Goal: Information Seeking & Learning: Understand process/instructions

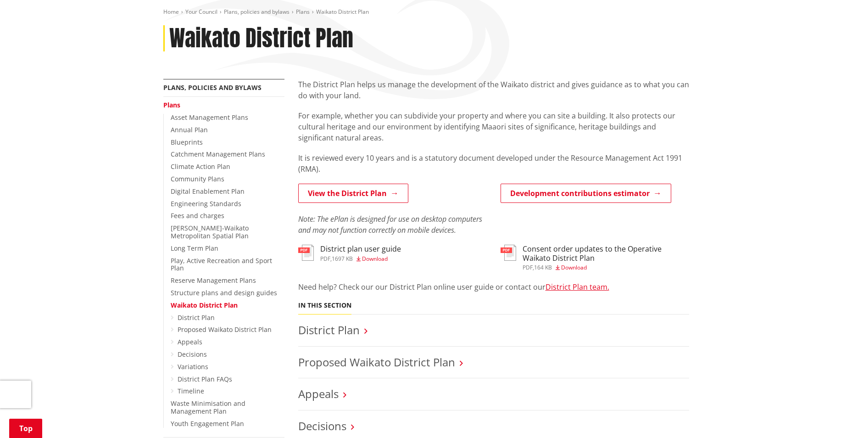
scroll to position [92, 0]
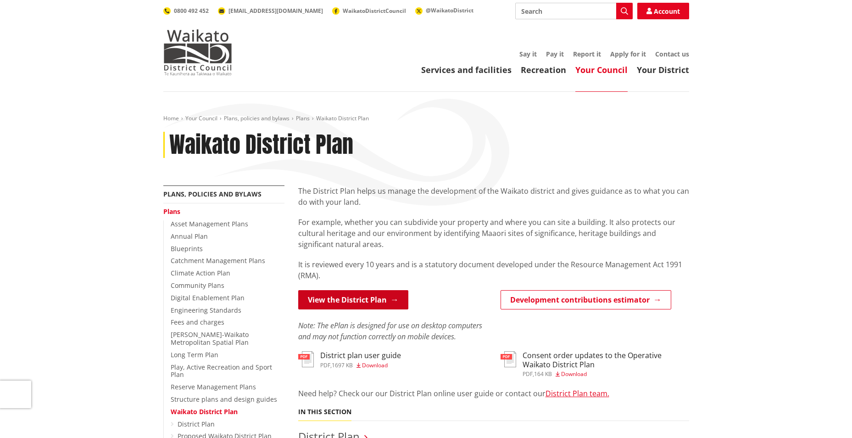
click at [334, 302] on link "View the District Plan" at bounding box center [353, 299] width 110 height 19
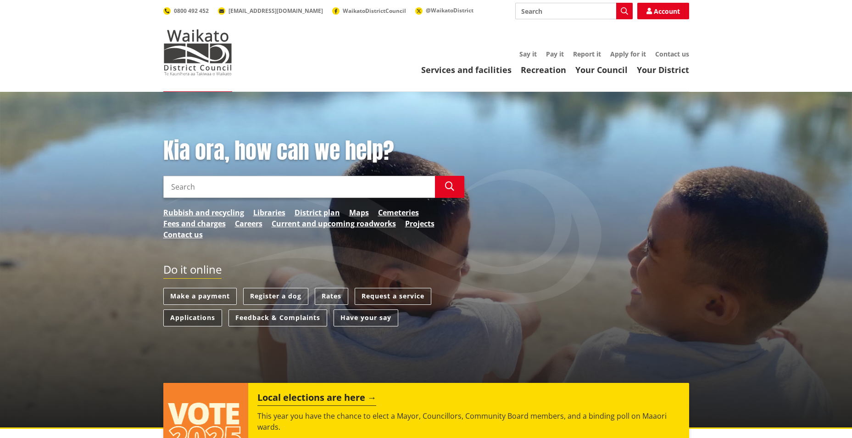
click at [203, 319] on link "Applications" at bounding box center [192, 317] width 59 height 17
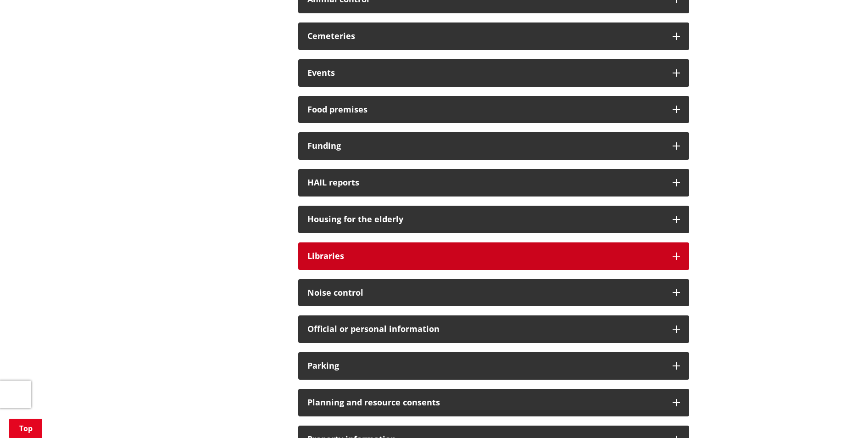
scroll to position [413, 0]
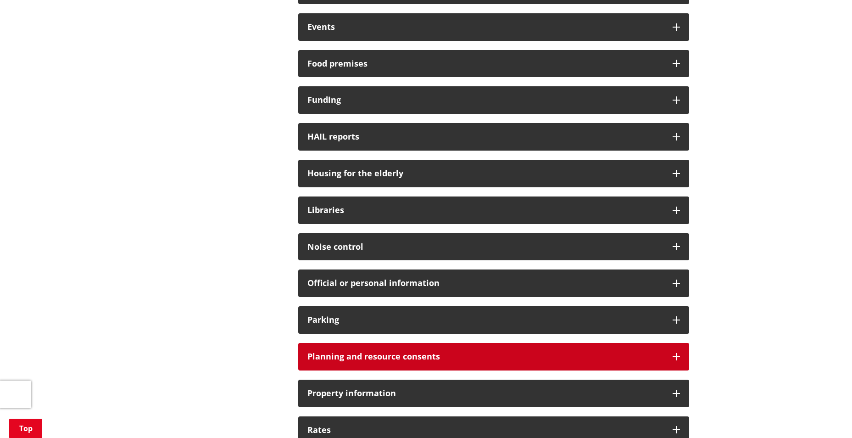
click at [444, 352] on h3 "Planning and resource consents" at bounding box center [485, 356] width 356 height 9
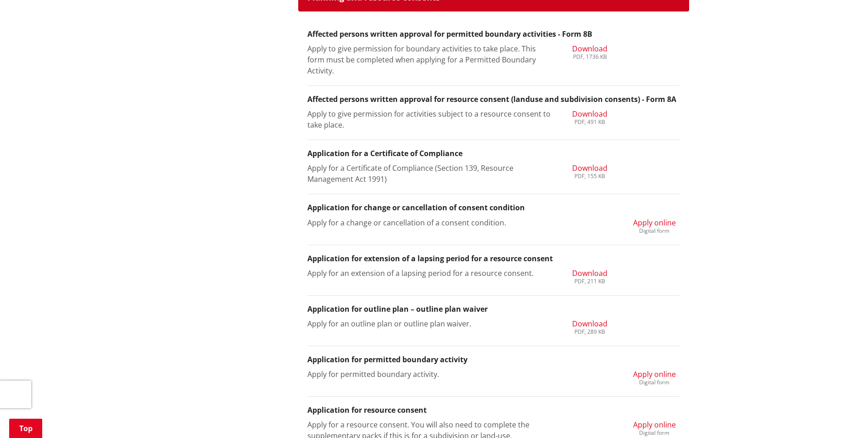
scroll to position [688, 0]
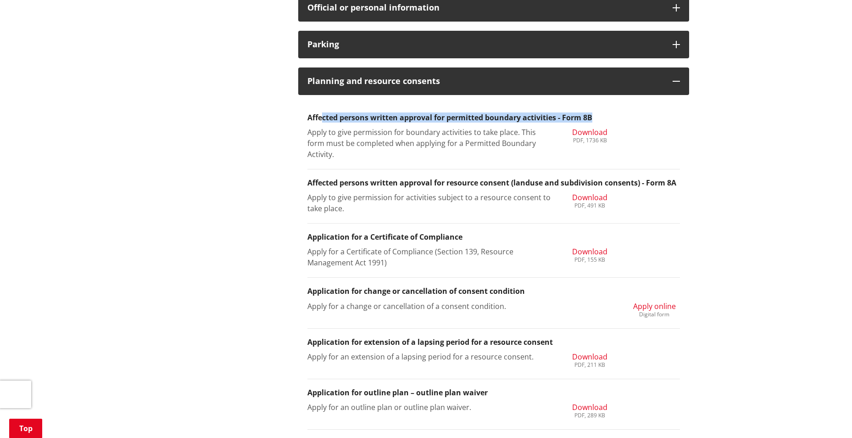
drag, startPoint x: 324, startPoint y: 122, endPoint x: 622, endPoint y: 118, distance: 298.2
click at [622, 118] on h3 "Affected persons written approval for permitted boundary activities - Form 8B" at bounding box center [493, 117] width 373 height 9
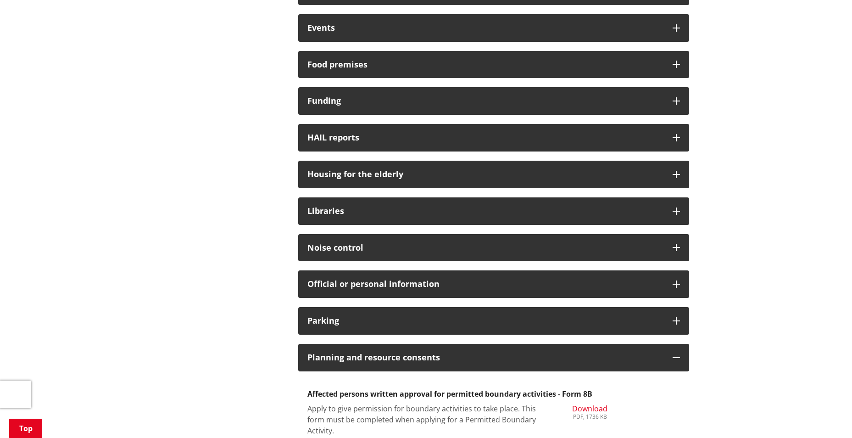
scroll to position [413, 0]
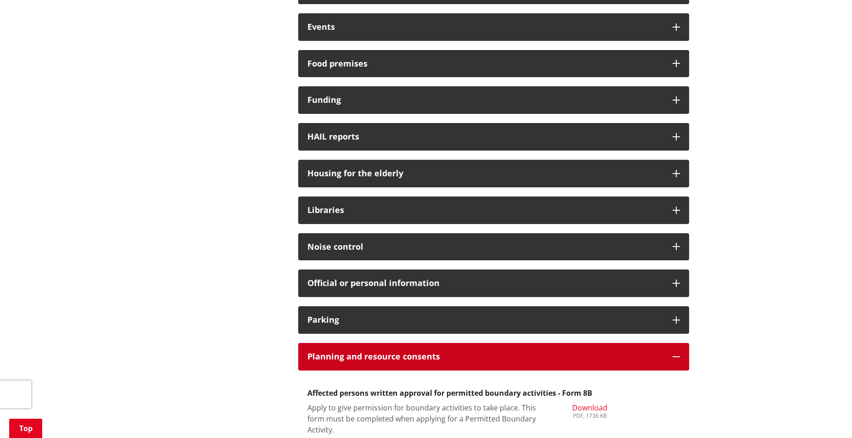
click at [417, 357] on h3 "Planning and resource consents" at bounding box center [485, 356] width 356 height 9
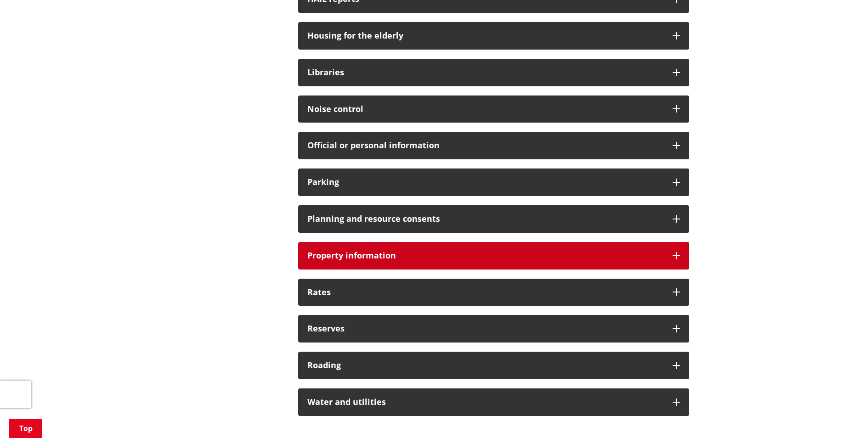
scroll to position [505, 0]
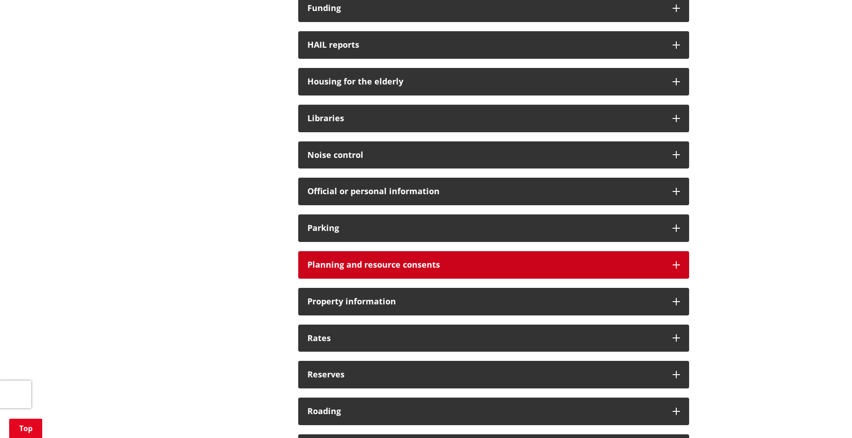
click at [407, 269] on h3 "Planning and resource consents" at bounding box center [485, 264] width 356 height 9
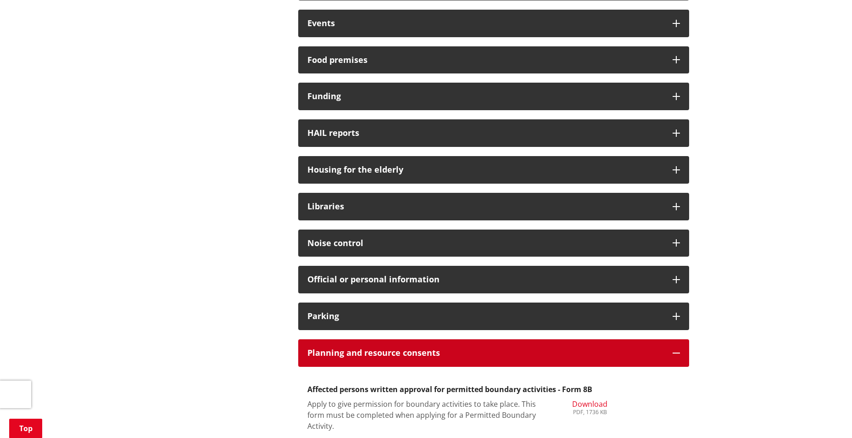
scroll to position [413, 0]
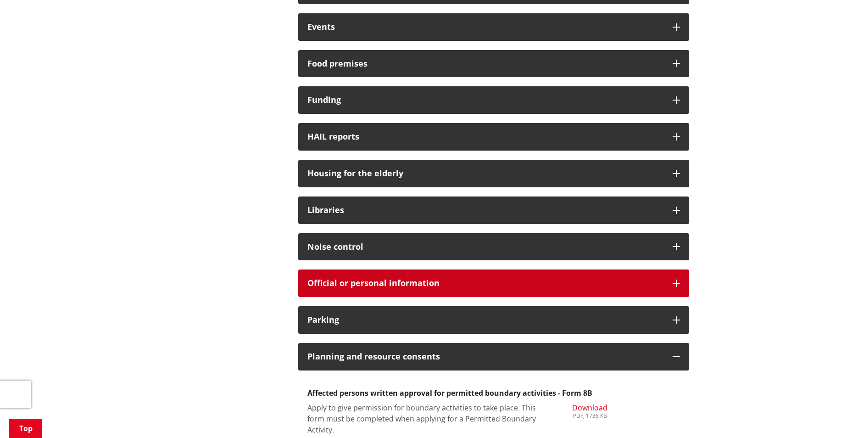
click at [403, 291] on div "Official or personal information" at bounding box center [493, 283] width 391 height 28
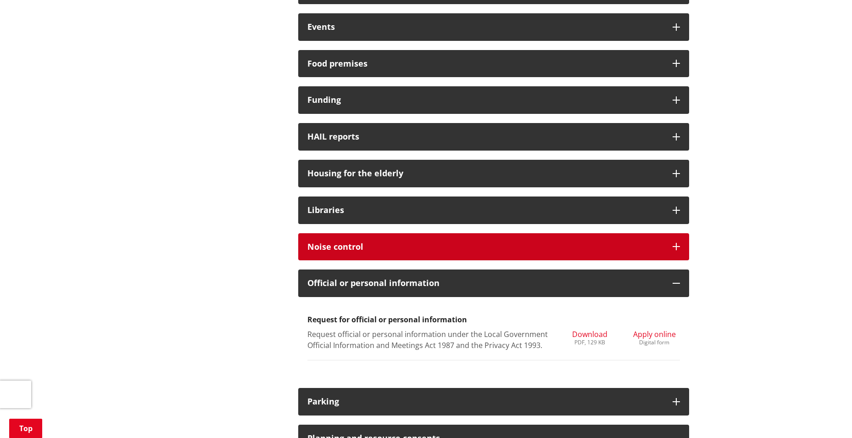
click at [400, 256] on div "Noise control" at bounding box center [493, 247] width 391 height 28
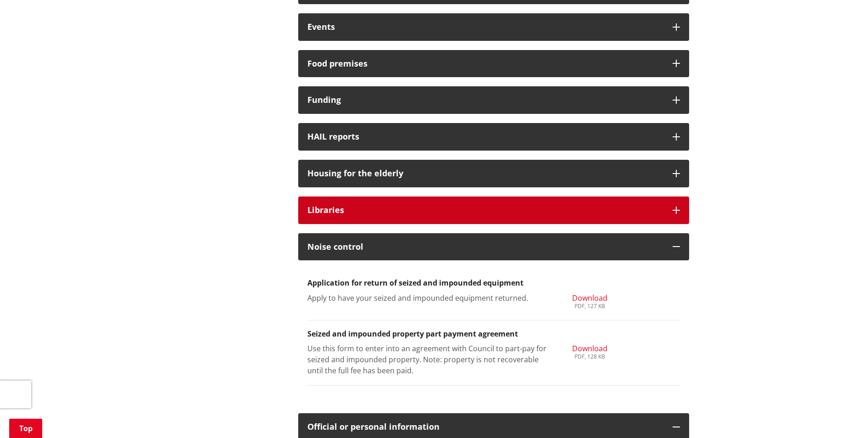
click at [400, 216] on div "Libraries" at bounding box center [493, 210] width 391 height 28
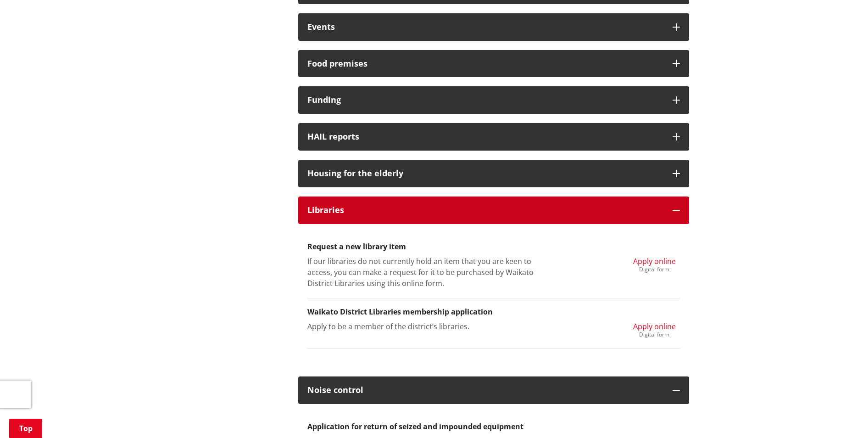
scroll to position [367, 0]
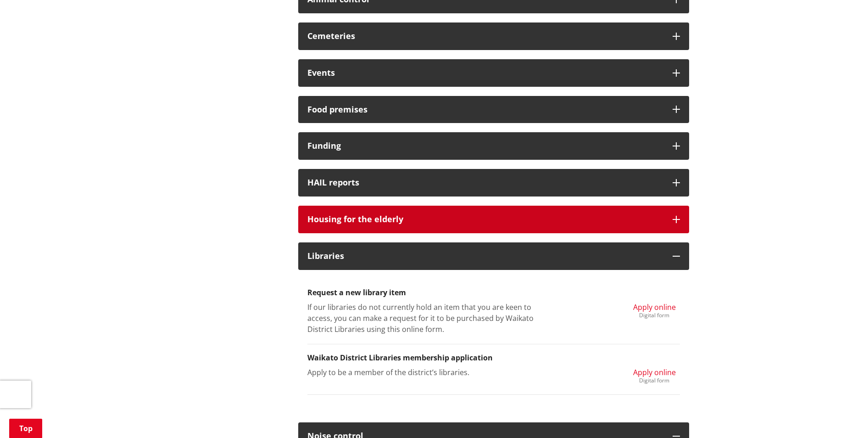
click at [400, 216] on h3 "Housing for the elderly" at bounding box center [485, 219] width 356 height 9
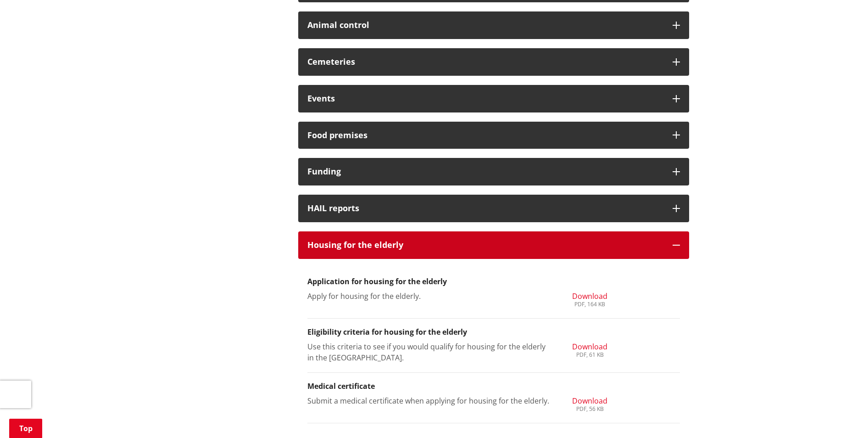
scroll to position [321, 0]
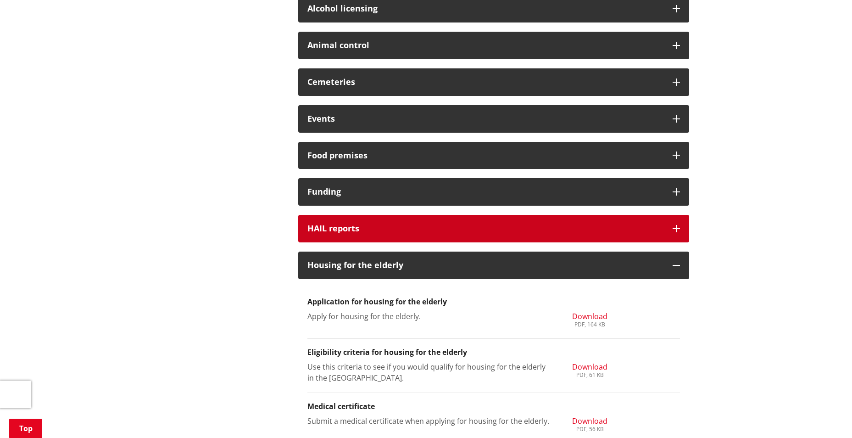
click at [398, 226] on h3 "HAIL reports" at bounding box center [485, 228] width 356 height 9
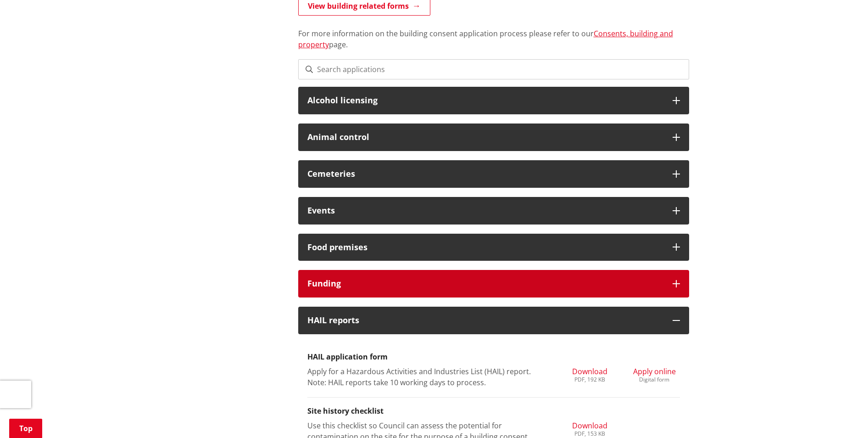
click at [394, 279] on h3 "Funding" at bounding box center [485, 283] width 356 height 9
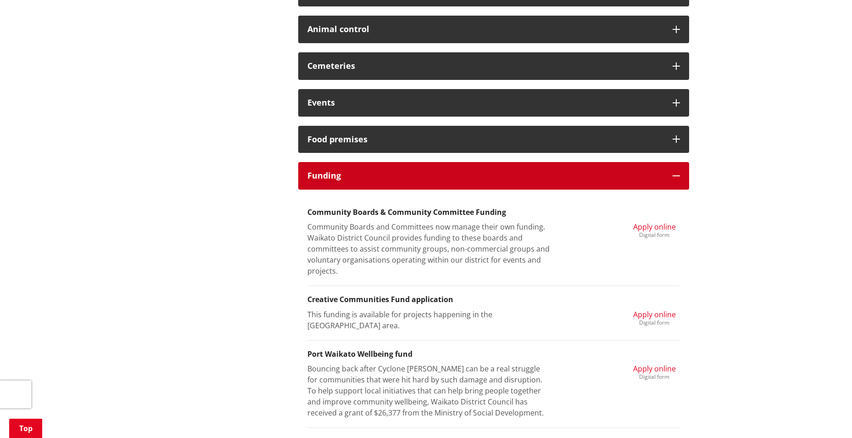
scroll to position [275, 0]
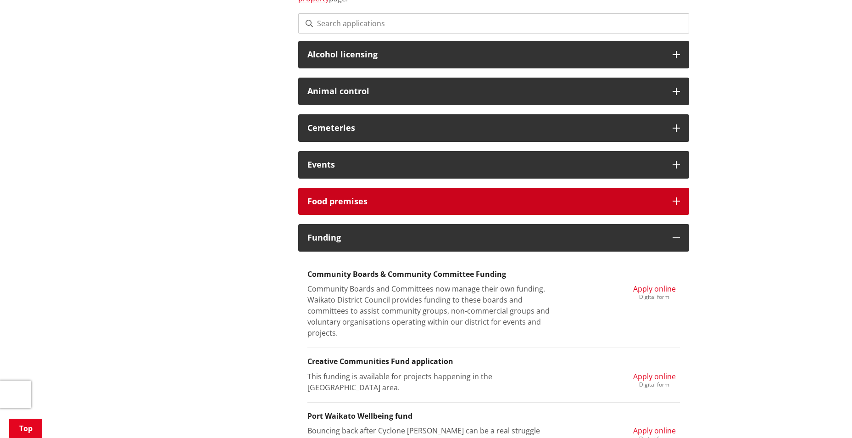
click at [397, 214] on div "Food premises" at bounding box center [493, 202] width 391 height 28
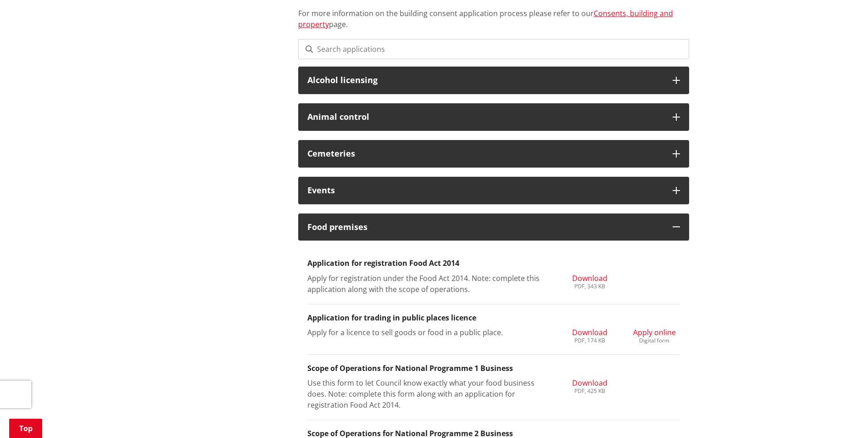
scroll to position [229, 0]
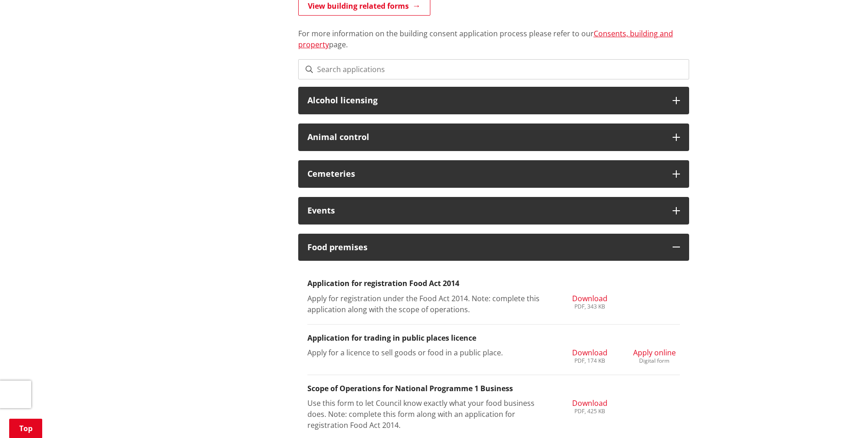
click at [397, 217] on div "Events" at bounding box center [493, 211] width 391 height 28
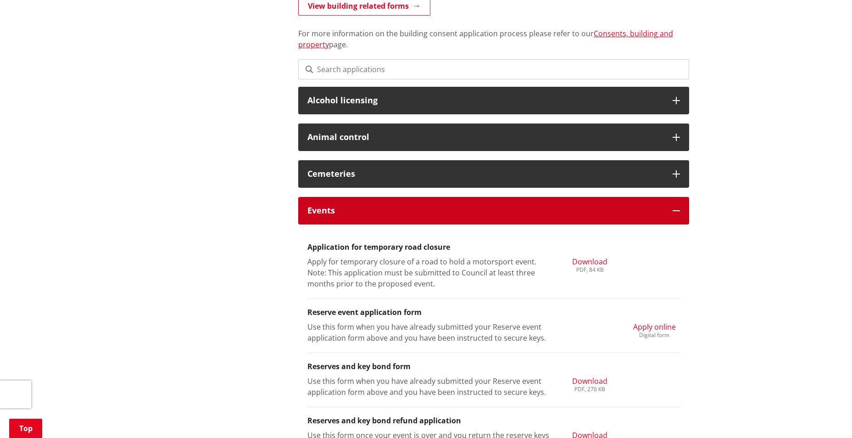
click at [397, 216] on div "Events" at bounding box center [493, 211] width 391 height 28
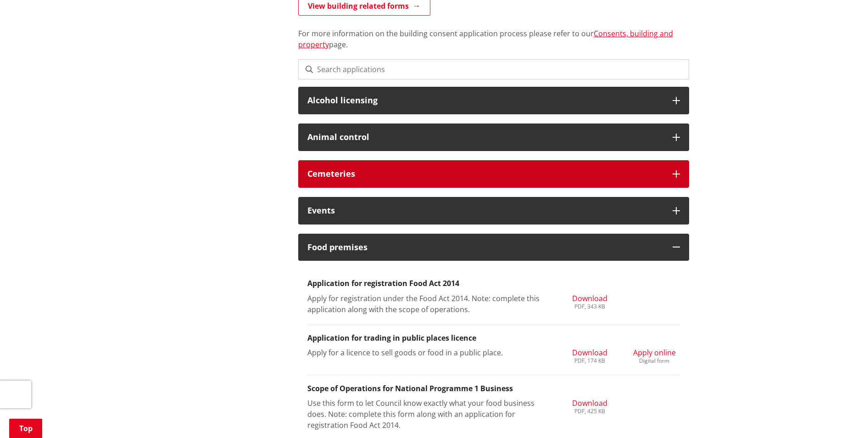
click at [406, 181] on div "Cemeteries" at bounding box center [493, 174] width 391 height 28
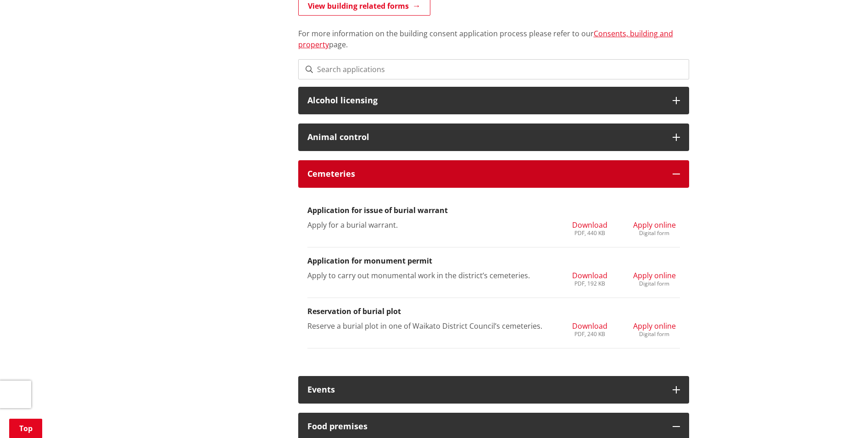
click at [406, 181] on div "Cemeteries" at bounding box center [493, 174] width 391 height 28
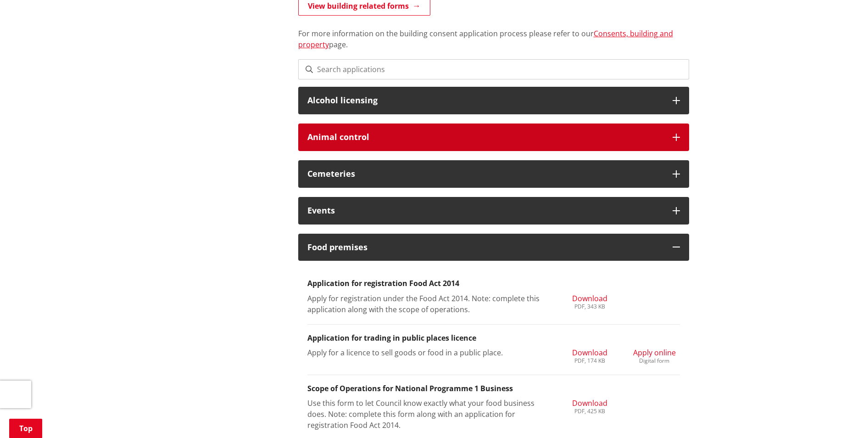
click at [417, 143] on div "Animal control" at bounding box center [493, 137] width 391 height 28
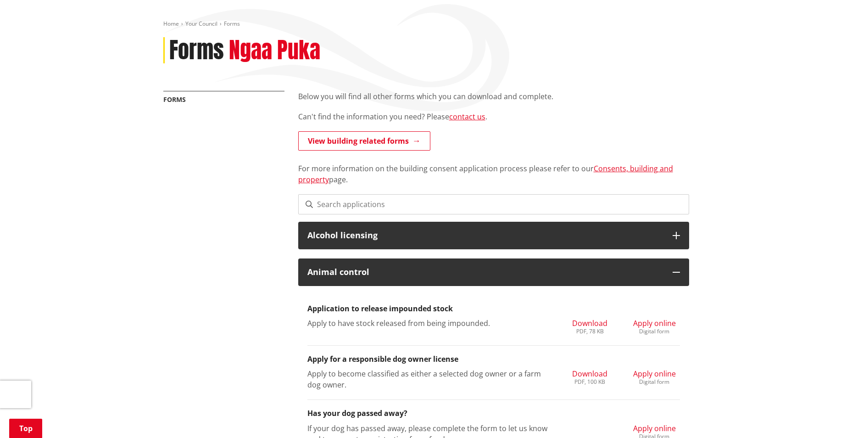
scroll to position [92, 0]
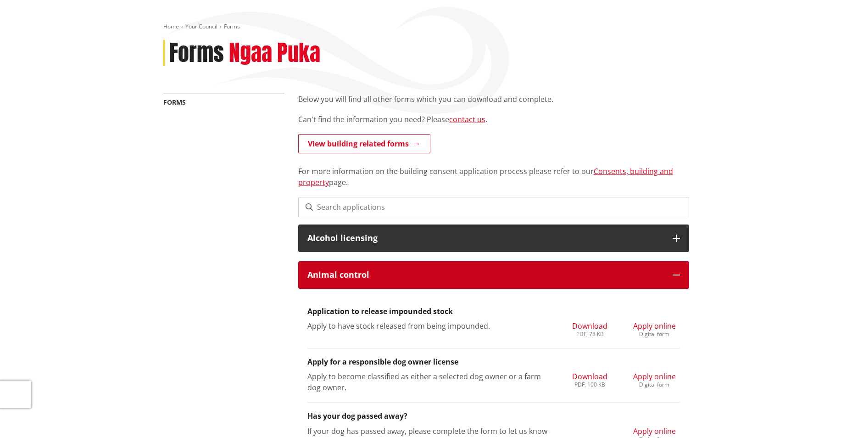
click at [433, 267] on div "Animal control" at bounding box center [493, 275] width 391 height 28
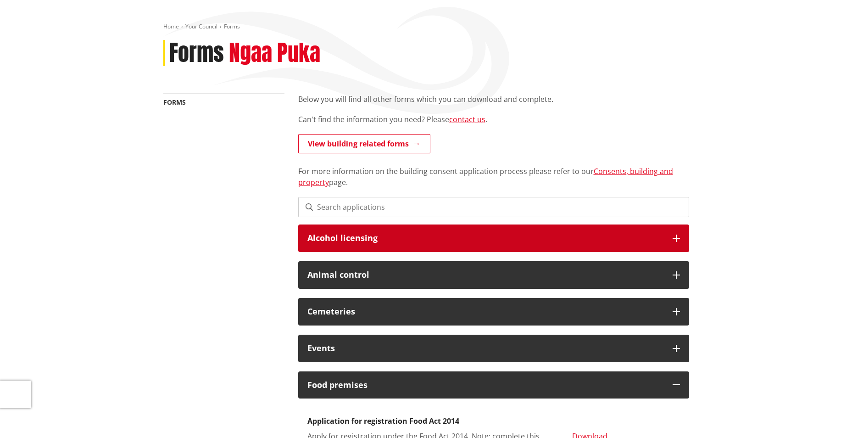
click at [437, 236] on h3 "Alcohol licensing" at bounding box center [485, 238] width 356 height 9
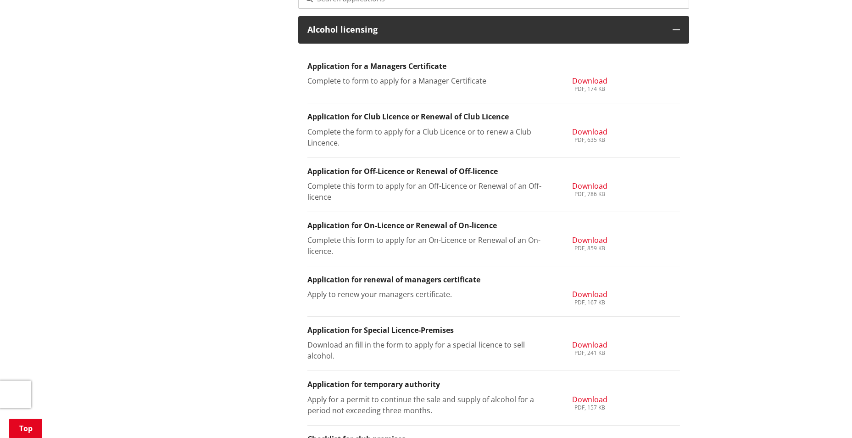
scroll to position [321, 0]
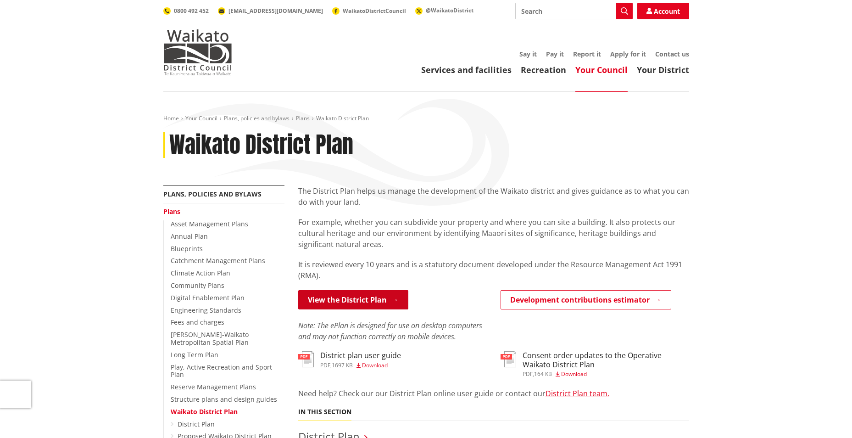
click at [310, 303] on link "View the District Plan" at bounding box center [353, 299] width 110 height 19
